Goal: Task Accomplishment & Management: Manage account settings

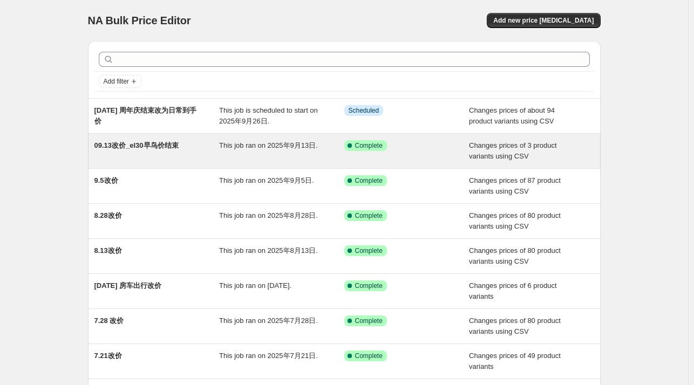
click at [137, 144] on span "09.13改价_el30早鸟价结束" at bounding box center [136, 145] width 84 height 8
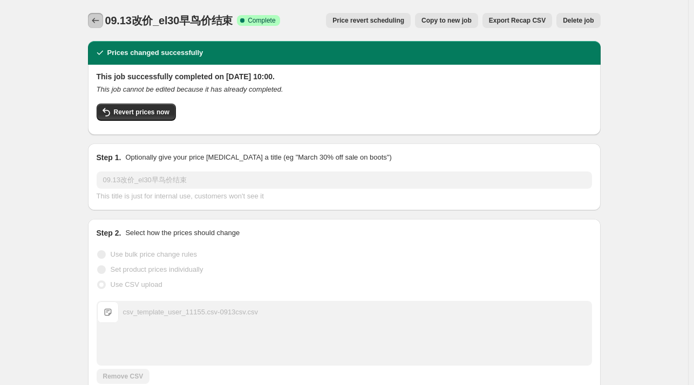
click at [101, 19] on icon "Price change jobs" at bounding box center [95, 20] width 11 height 11
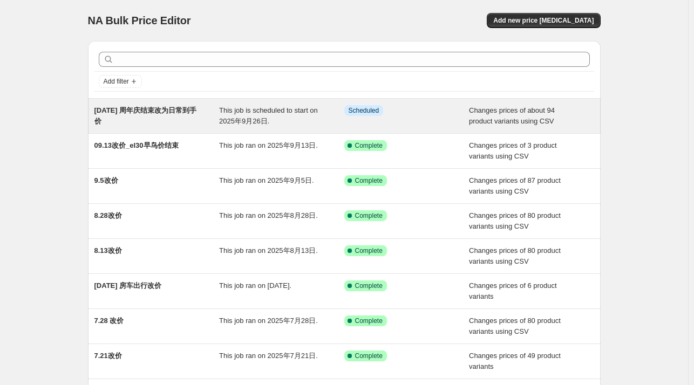
click at [188, 111] on span "[DATE] 周年庆结束改为日常到手价" at bounding box center [145, 115] width 102 height 19
